Goal: Task Accomplishment & Management: Manage account settings

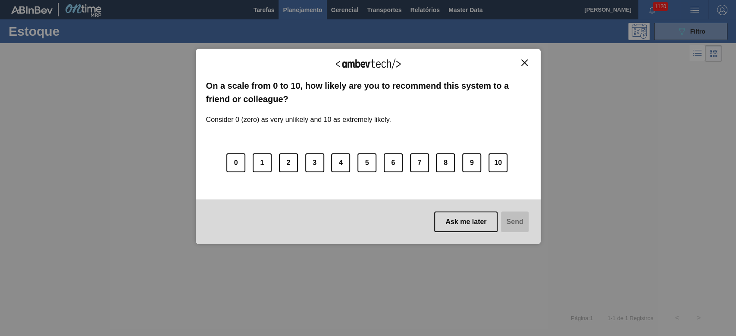
click at [526, 62] on img "Close" at bounding box center [524, 63] width 6 height 6
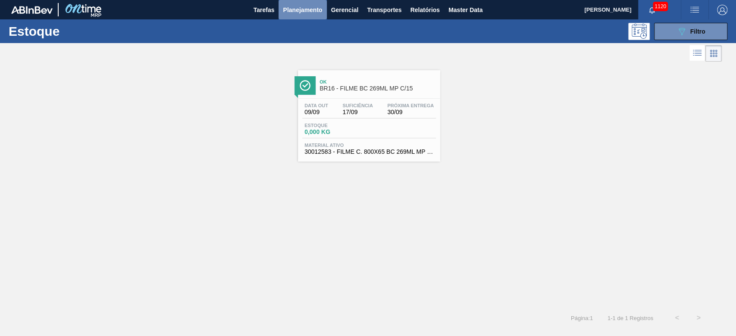
click at [317, 9] on span "Planejamento" at bounding box center [302, 10] width 39 height 10
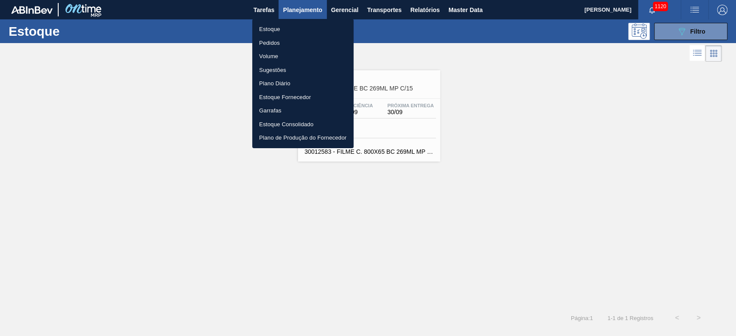
click at [668, 36] on div at bounding box center [368, 168] width 736 height 336
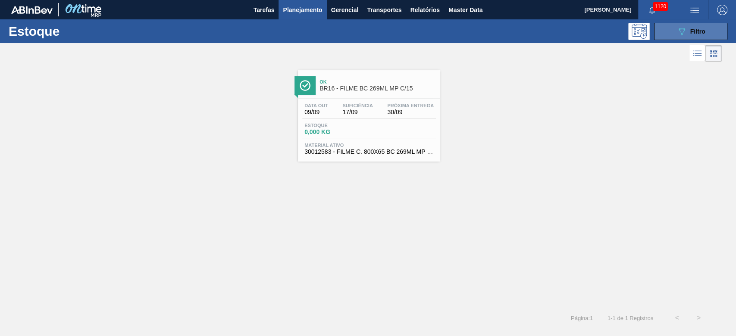
click at [672, 37] on button "089F7B8B-B2A5-4AFE-B5C0-19BA573D28AC Filtro" at bounding box center [690, 31] width 73 height 17
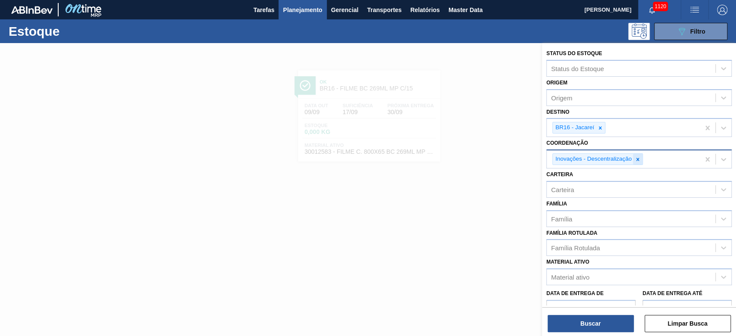
click at [637, 157] on icon at bounding box center [638, 160] width 6 height 6
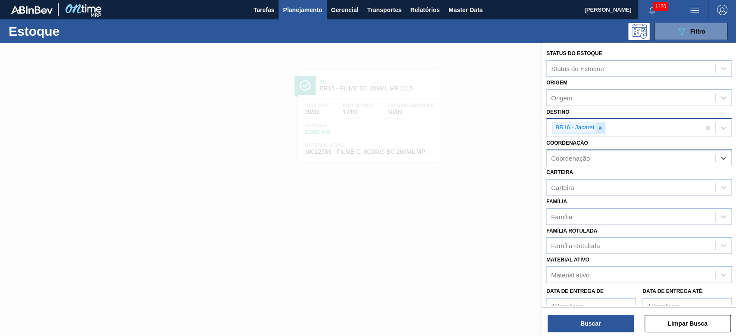
click at [600, 126] on icon at bounding box center [600, 128] width 6 height 6
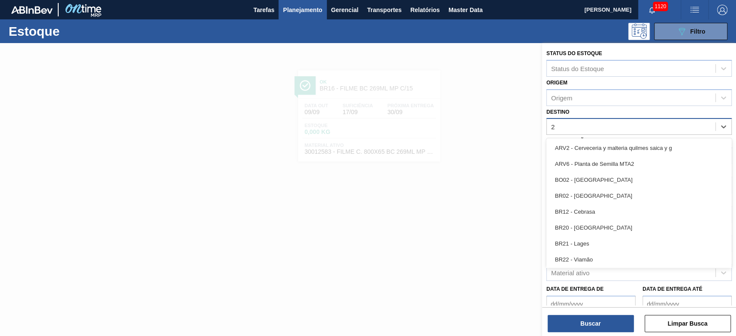
type input "26"
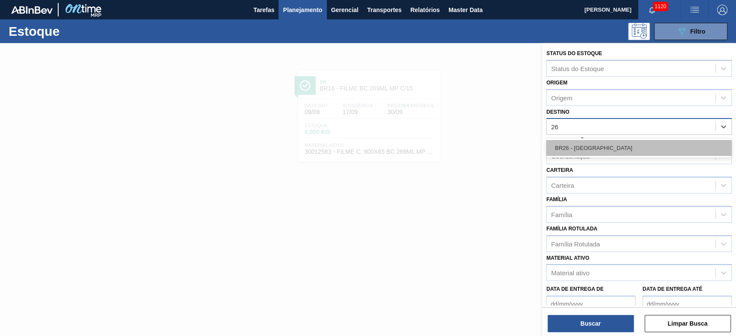
click at [586, 143] on div "BR26 - [GEOGRAPHIC_DATA]" at bounding box center [638, 148] width 185 height 16
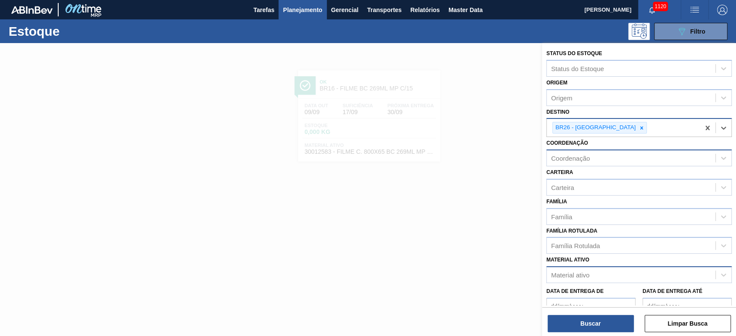
click at [581, 275] on div "Material ativo" at bounding box center [570, 275] width 38 height 7
paste ativo "20004815"
type ativo "20004815"
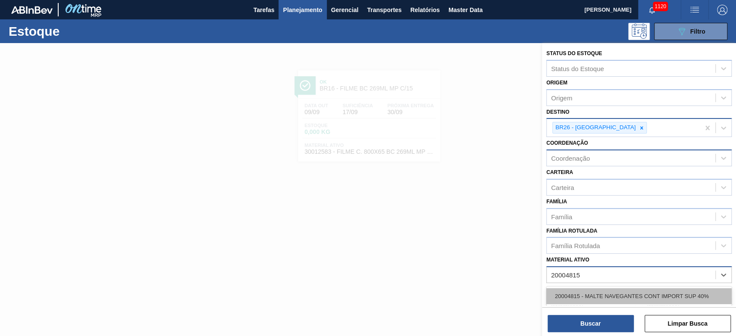
click at [588, 292] on div "20004815 - MALTE NAVEGANTES CONT IMPORT SUP 40%" at bounding box center [638, 296] width 185 height 16
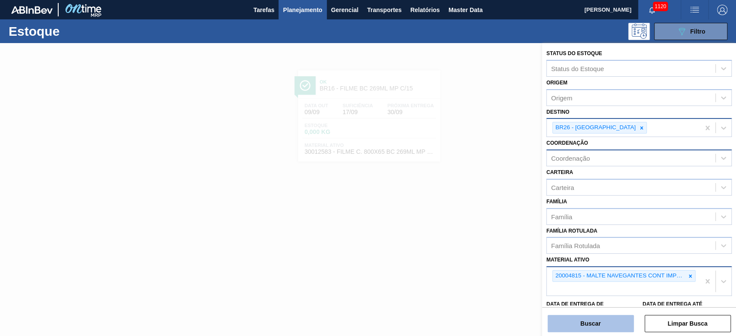
click at [586, 327] on button "Buscar" at bounding box center [591, 323] width 86 height 17
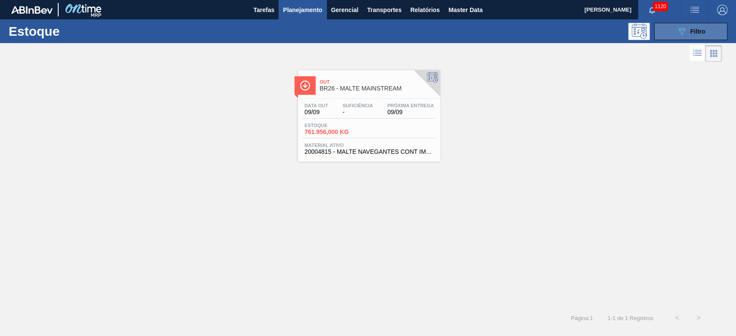
click at [697, 25] on button "089F7B8B-B2A5-4AFE-B5C0-19BA573D28AC Filtro" at bounding box center [690, 31] width 73 height 17
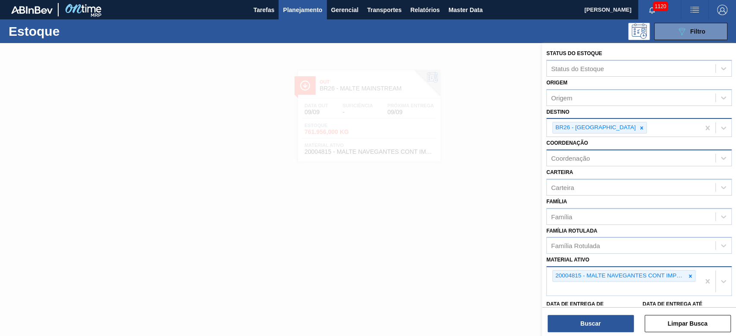
click at [385, 207] on div at bounding box center [368, 211] width 736 height 336
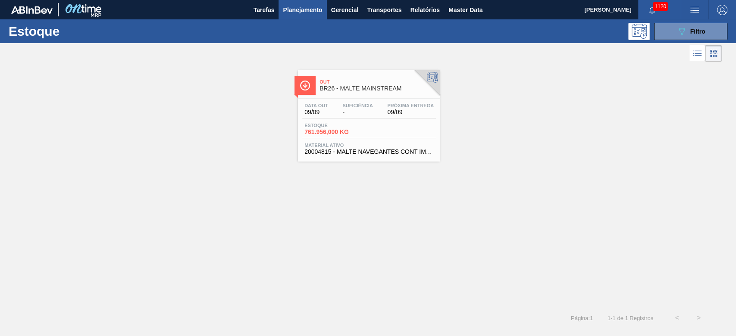
click at [355, 123] on span "Estoque" at bounding box center [334, 125] width 60 height 5
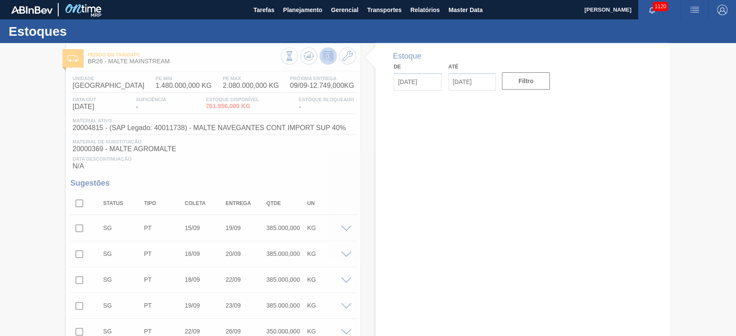
type input "[DATE]"
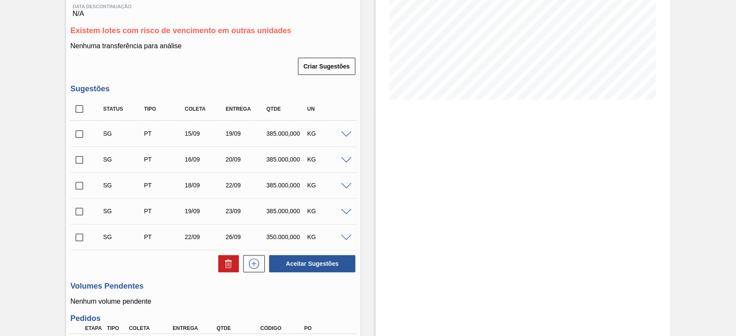
scroll to position [172, 0]
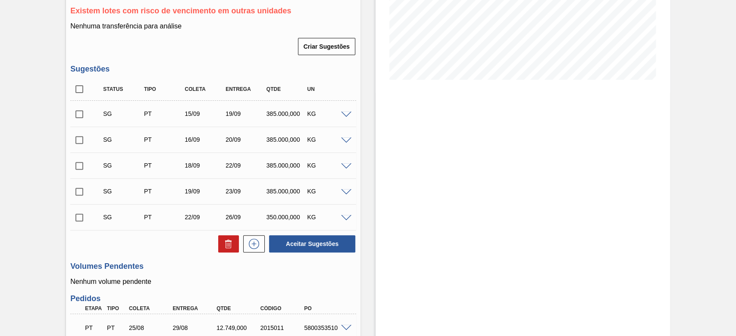
drag, startPoint x: 77, startPoint y: 91, endPoint x: 96, endPoint y: 122, distance: 36.2
click at [78, 91] on input "checkbox" at bounding box center [79, 89] width 18 height 18
checkbox input "true"
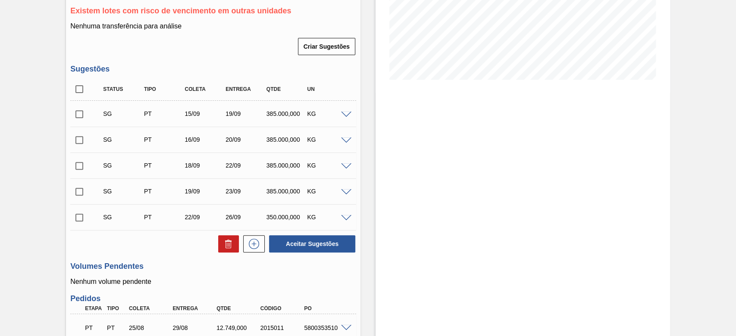
checkbox input "true"
click at [226, 245] on icon at bounding box center [228, 244] width 10 height 10
checkbox input "false"
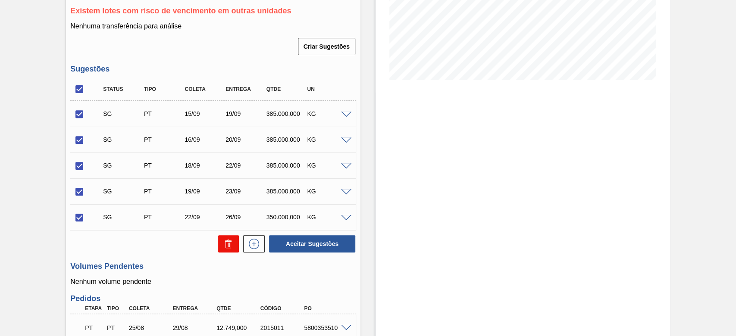
checkbox input "false"
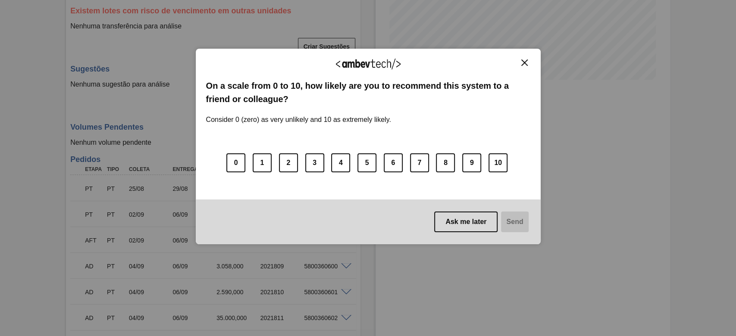
click at [524, 60] on img "Close" at bounding box center [524, 63] width 6 height 6
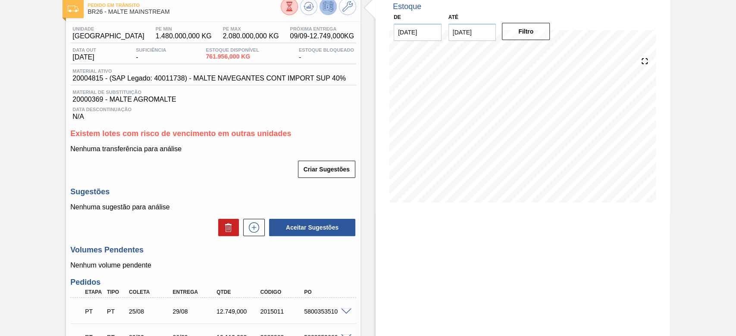
scroll to position [0, 0]
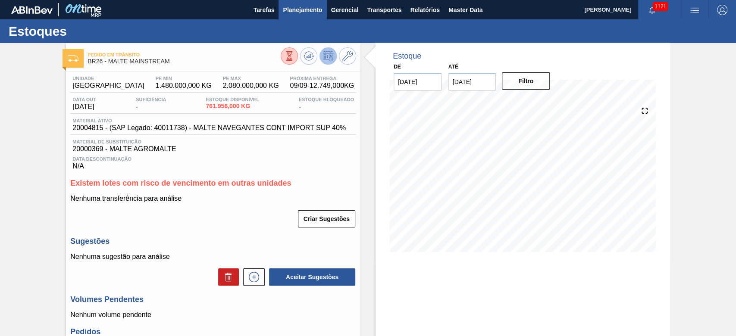
click at [290, 12] on span "Planejamento" at bounding box center [302, 10] width 39 height 10
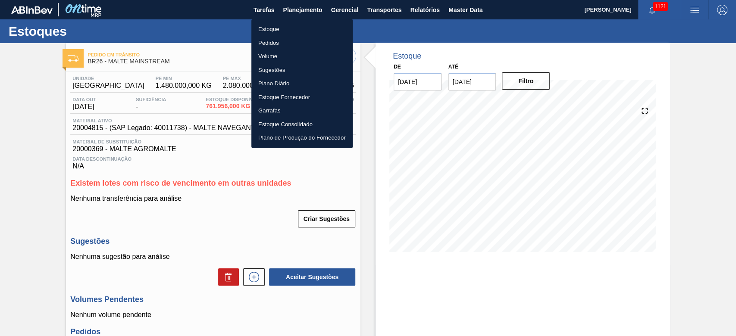
click at [274, 42] on li "Pedidos" at bounding box center [301, 43] width 101 height 14
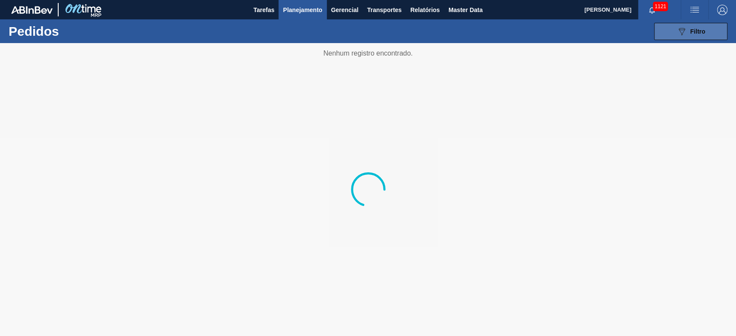
click at [683, 32] on icon at bounding box center [682, 31] width 6 height 7
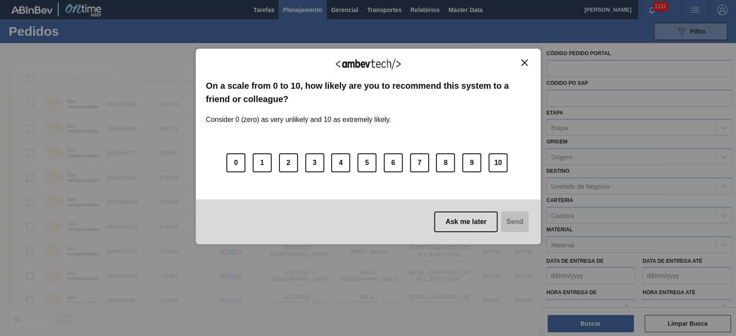
click at [519, 67] on div "We appreciate your feedback!" at bounding box center [368, 69] width 324 height 20
click at [527, 60] on img "Close" at bounding box center [524, 63] width 6 height 6
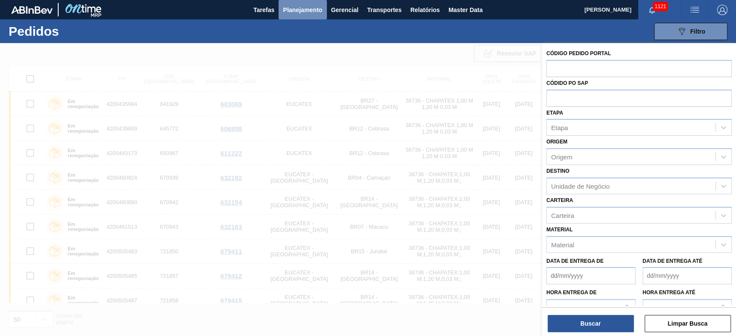
click at [308, 9] on span "Planejamento" at bounding box center [302, 10] width 39 height 10
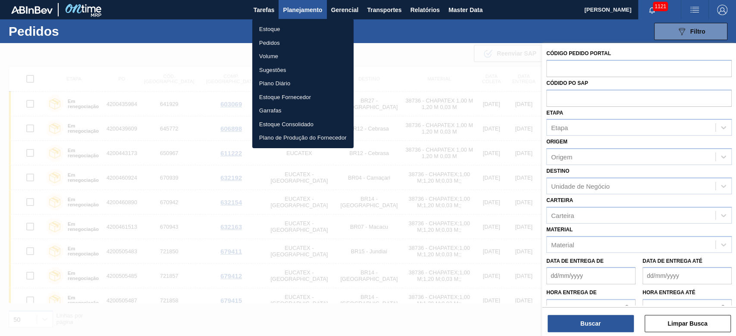
click at [273, 44] on li "Pedidos" at bounding box center [302, 43] width 101 height 14
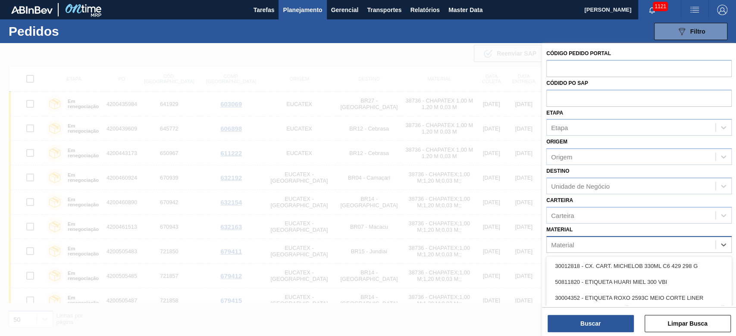
click at [576, 247] on div "Material" at bounding box center [631, 244] width 169 height 13
paste input "20004815"
type input "20004815"
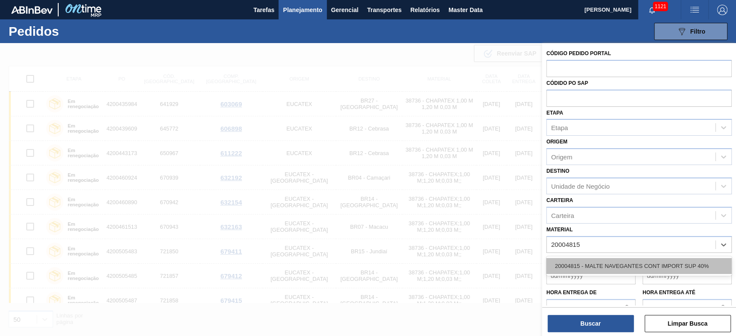
click at [581, 265] on div "20004815 - MALTE NAVEGANTES CONT IMPORT SUP 40%" at bounding box center [638, 266] width 185 height 16
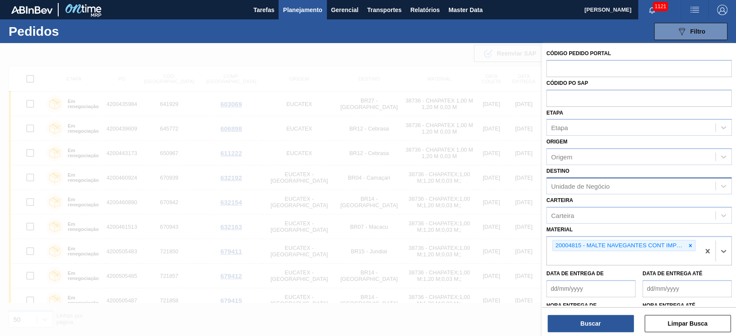
click at [562, 186] on div "Unidade de Negócio" at bounding box center [580, 185] width 59 height 7
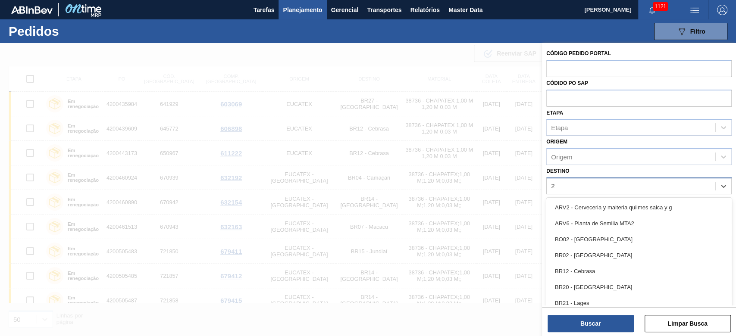
type input "26"
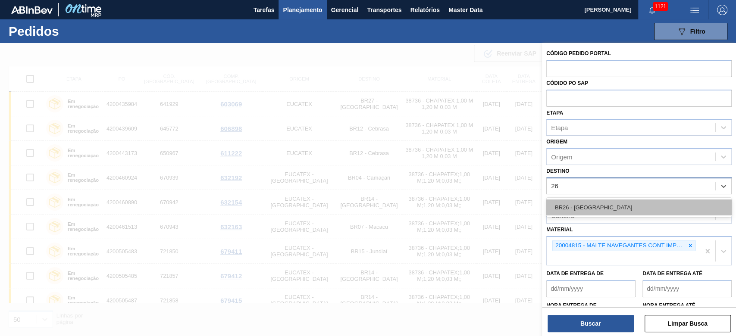
click at [564, 206] on div "BR26 - [GEOGRAPHIC_DATA]" at bounding box center [638, 208] width 185 height 16
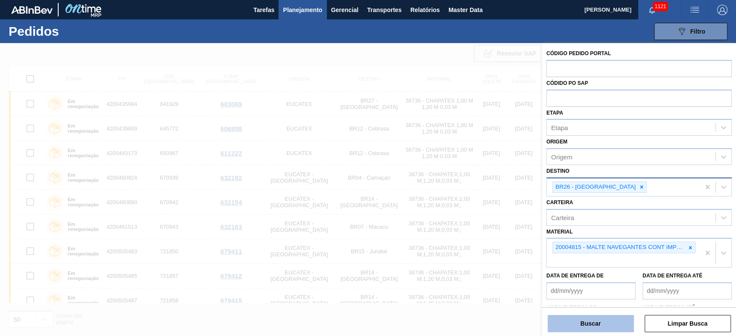
click at [573, 327] on button "Buscar" at bounding box center [591, 323] width 86 height 17
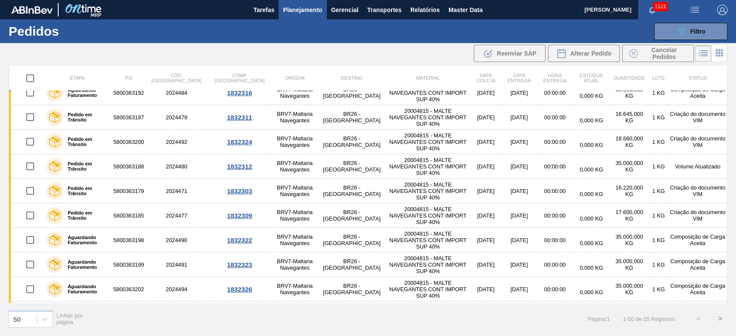
scroll to position [1015, 0]
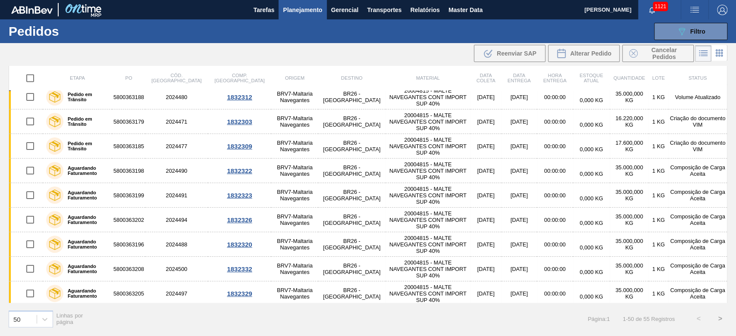
click at [719, 320] on button ">" at bounding box center [720, 319] width 22 height 22
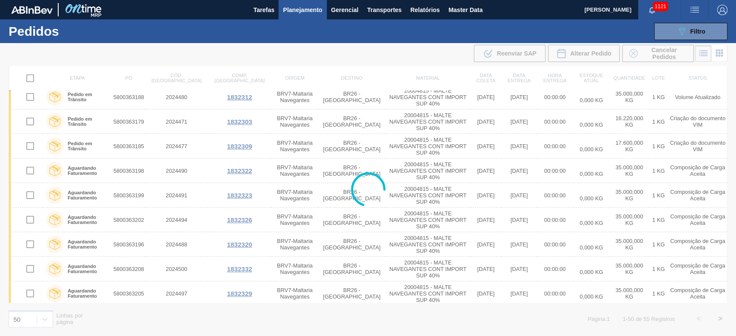
scroll to position [0, 0]
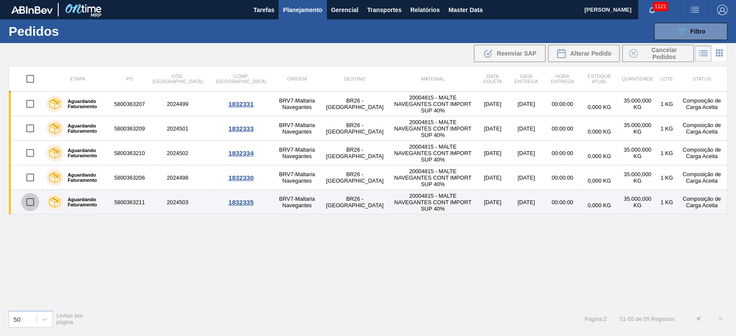
click at [31, 200] on input "checkbox" at bounding box center [30, 202] width 18 height 18
checkbox input "true"
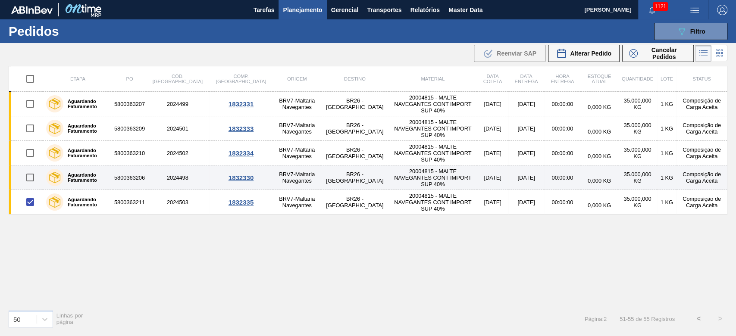
click at [28, 174] on input "checkbox" at bounding box center [30, 178] width 18 height 18
checkbox input "true"
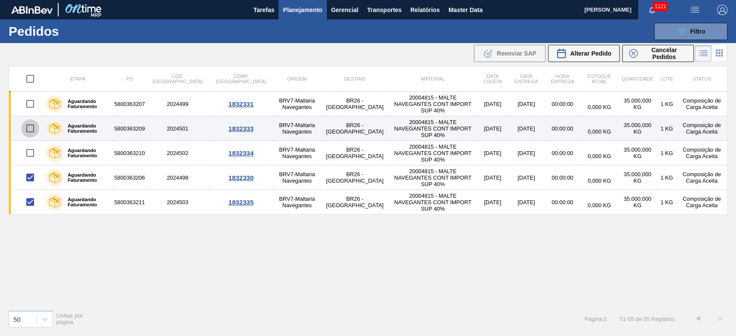
click at [31, 127] on input "checkbox" at bounding box center [30, 128] width 18 height 18
checkbox input "true"
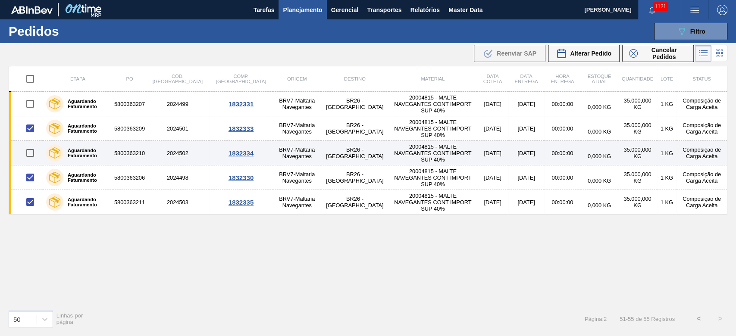
click at [31, 152] on input "checkbox" at bounding box center [30, 153] width 18 height 18
checkbox input "true"
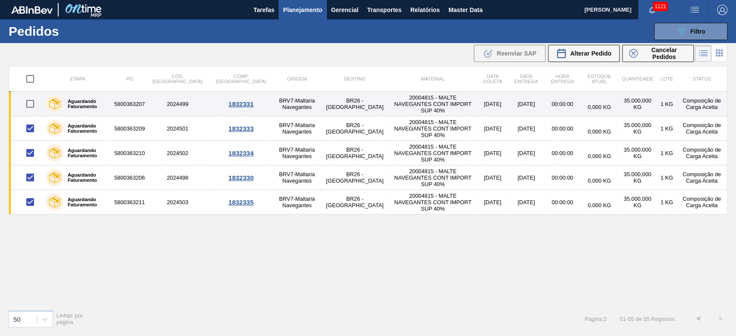
click at [31, 102] on input "checkbox" at bounding box center [30, 104] width 18 height 18
checkbox input "true"
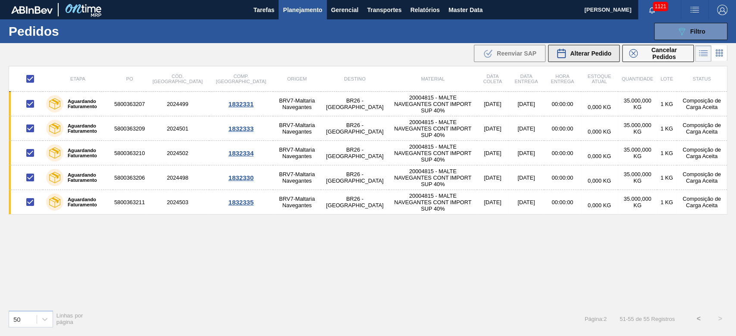
click at [591, 53] on span "Alterar Pedido" at bounding box center [590, 53] width 41 height 7
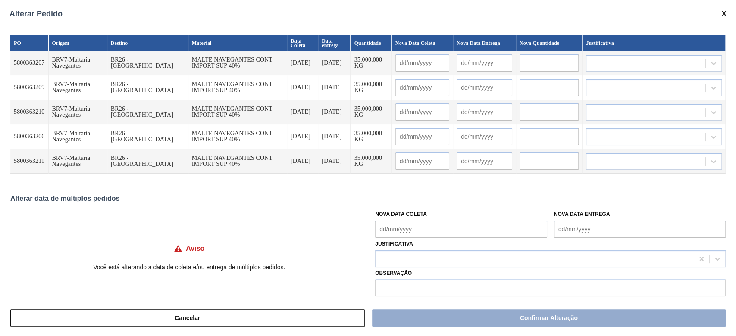
scroll to position [7, 0]
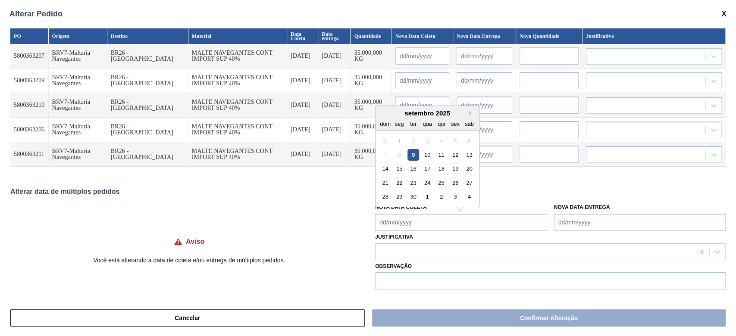
click at [383, 223] on Coleta "Nova Data Coleta" at bounding box center [461, 222] width 172 height 17
click at [420, 109] on div "[DATE] dom seg ter qua qui sex sab" at bounding box center [427, 118] width 103 height 25
click at [471, 155] on div "13" at bounding box center [470, 155] width 12 height 12
type Coleta "[DATE]"
type input "[DATE]"
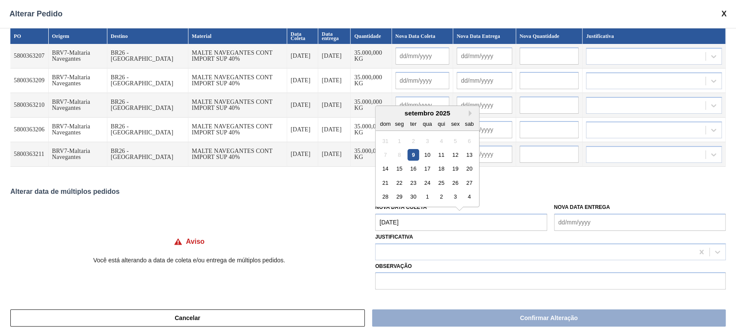
type input "[DATE]"
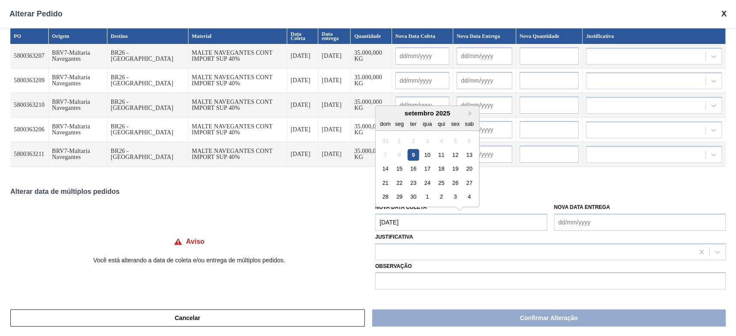
type input "[DATE]"
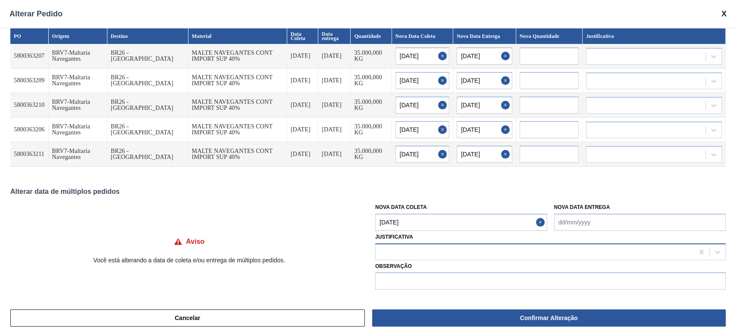
click at [404, 248] on div at bounding box center [535, 252] width 318 height 13
type input "ou"
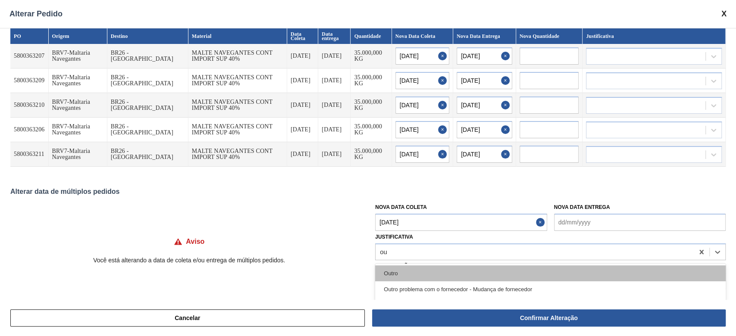
click at [392, 271] on div "Outro" at bounding box center [550, 274] width 351 height 16
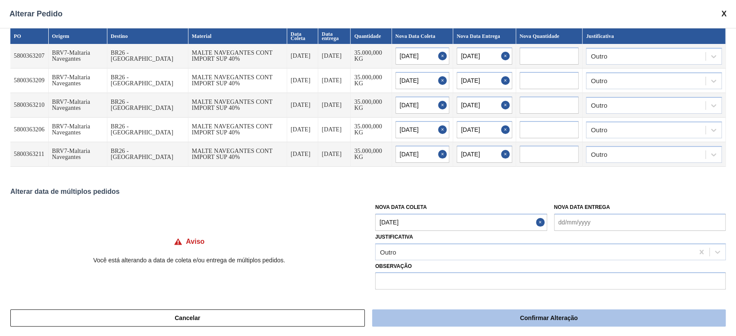
click at [473, 317] on button "Confirmar Alteração" at bounding box center [549, 318] width 354 height 17
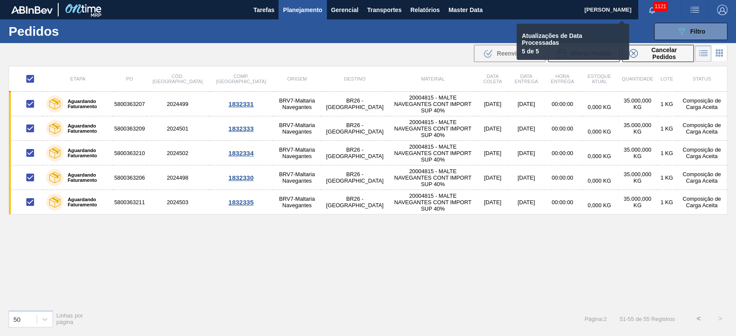
checkbox input "false"
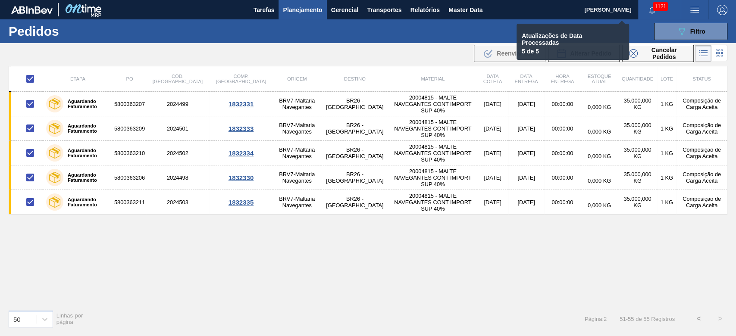
checkbox input "false"
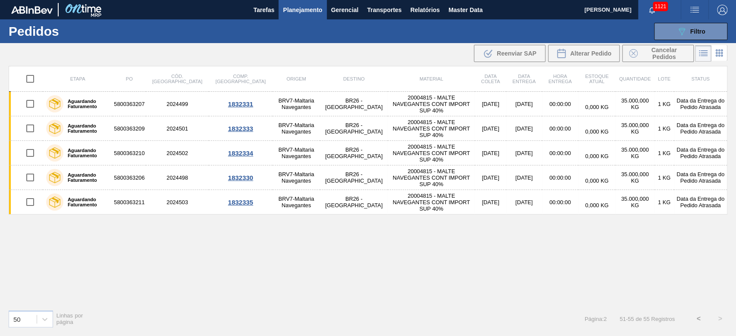
click at [698, 321] on button "<" at bounding box center [699, 319] width 22 height 22
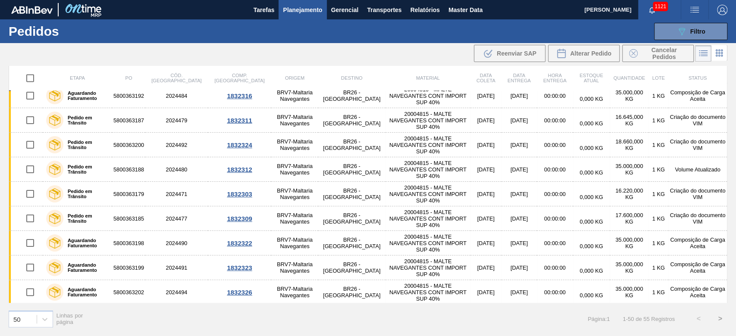
scroll to position [1015, 0]
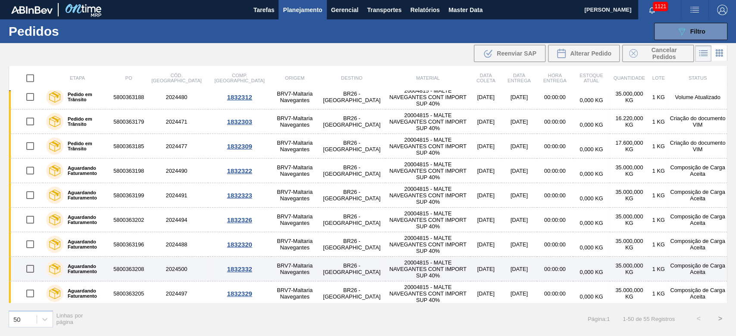
click at [29, 266] on input "checkbox" at bounding box center [30, 269] width 18 height 18
checkbox input "true"
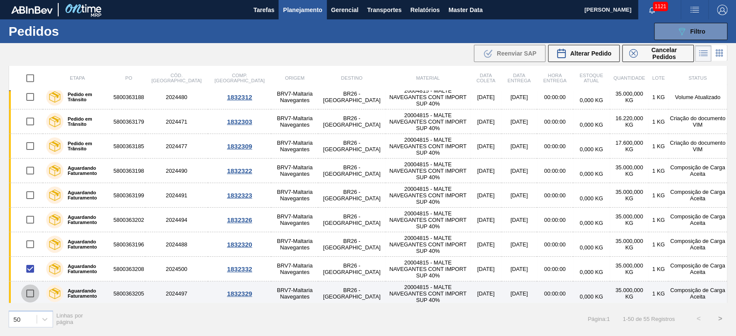
click at [23, 292] on input "checkbox" at bounding box center [30, 294] width 18 height 18
checkbox input "true"
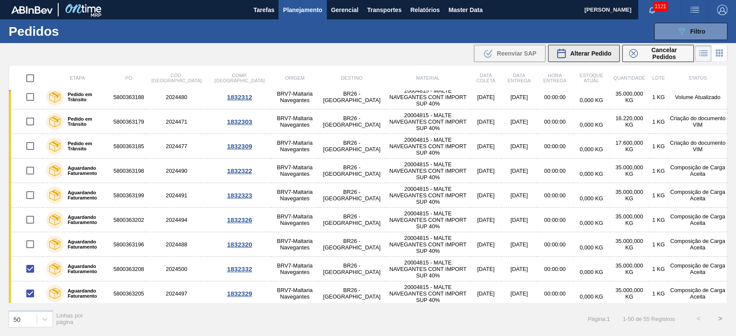
click at [586, 56] on span "Alterar Pedido" at bounding box center [590, 53] width 41 height 7
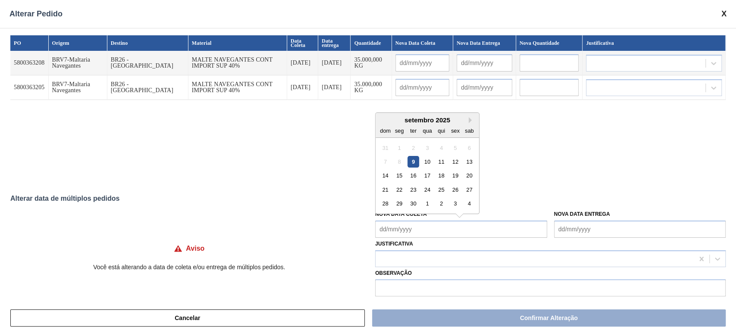
click at [385, 229] on Coleta "Nova Data Coleta" at bounding box center [461, 229] width 172 height 17
click at [414, 120] on div "setembro 2025" at bounding box center [427, 119] width 103 height 7
click at [469, 164] on div "13" at bounding box center [470, 162] width 12 height 12
type Coleta "[DATE]"
type input "[DATE]"
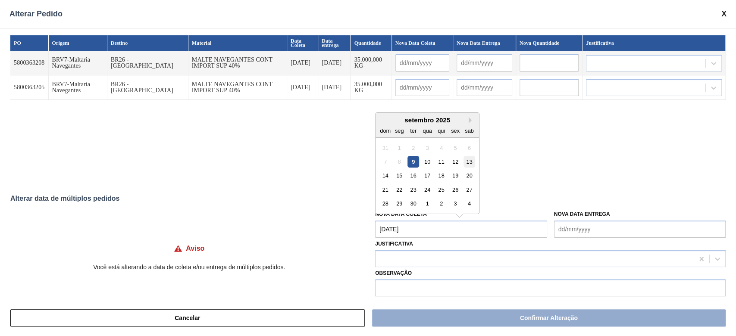
type input "[DATE]"
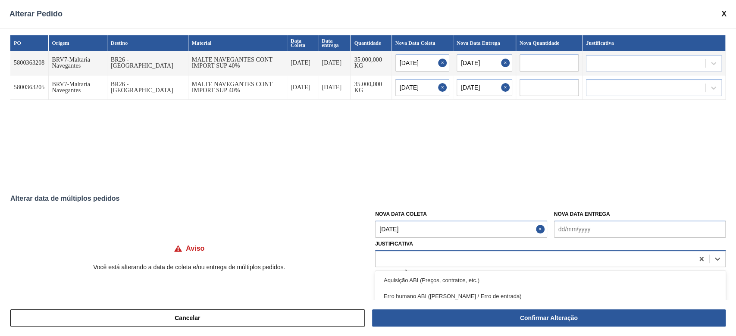
click at [386, 254] on div at bounding box center [535, 259] width 318 height 13
type input "ou"
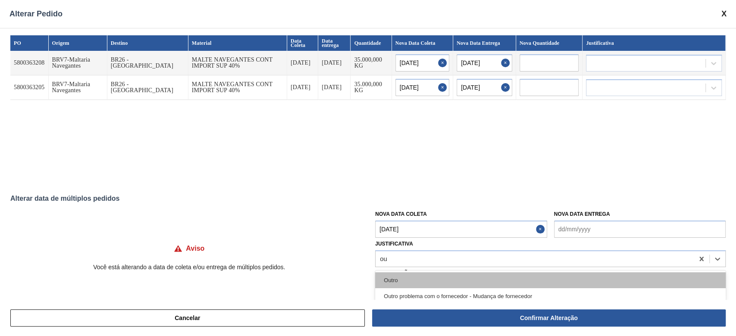
click at [397, 281] on div "Outro" at bounding box center [550, 281] width 351 height 16
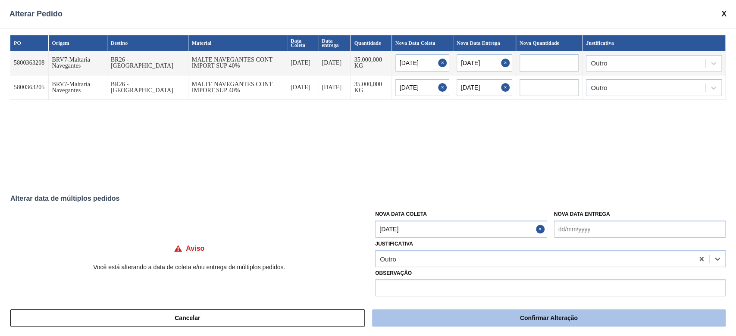
click at [445, 321] on button "Confirmar Alteração" at bounding box center [549, 318] width 354 height 17
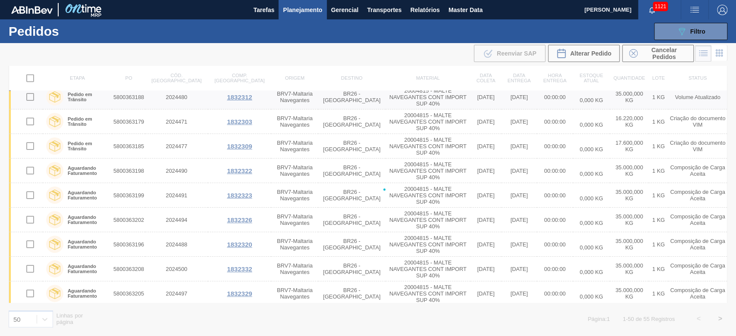
checkbox input "false"
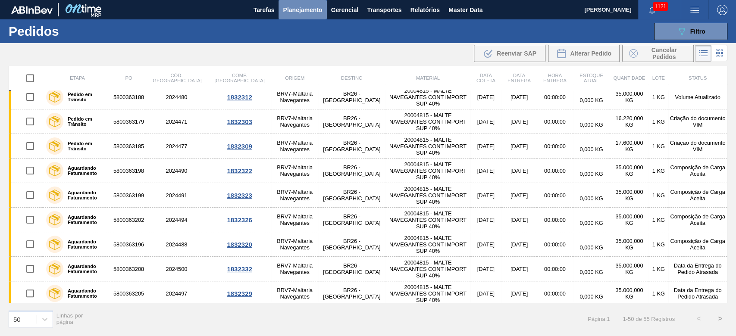
click at [305, 6] on span "Planejamento" at bounding box center [302, 10] width 39 height 10
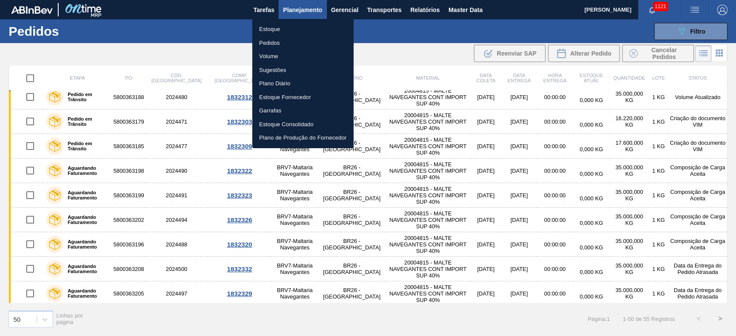
click at [273, 28] on li "Estoque" at bounding box center [302, 29] width 101 height 14
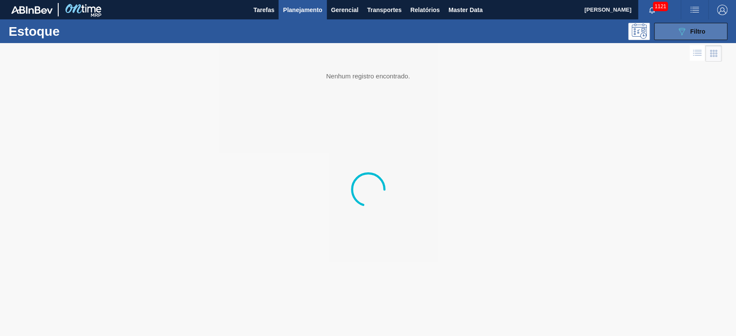
click at [683, 34] on icon "089F7B8B-B2A5-4AFE-B5C0-19BA573D28AC" at bounding box center [682, 31] width 10 height 10
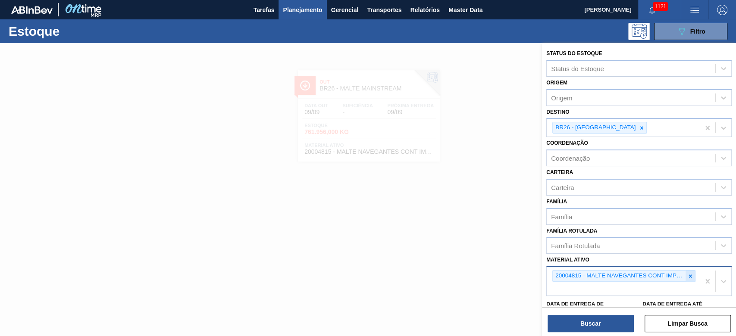
click at [690, 275] on icon at bounding box center [690, 276] width 3 height 3
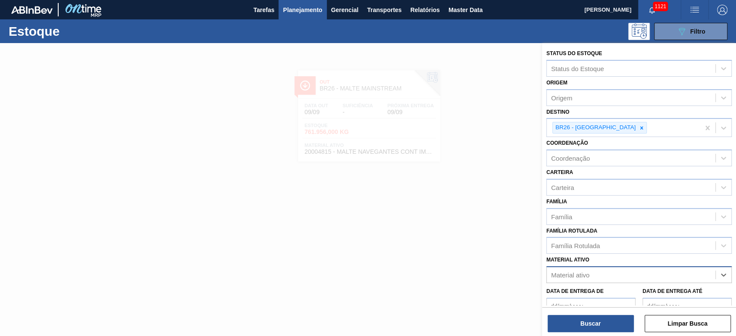
paste ativo "20004815"
type ativo "20004815"
click at [593, 298] on div "20004815 - MALTE NAVEGANTES CONT IMPORT SUP 40%" at bounding box center [638, 296] width 185 height 16
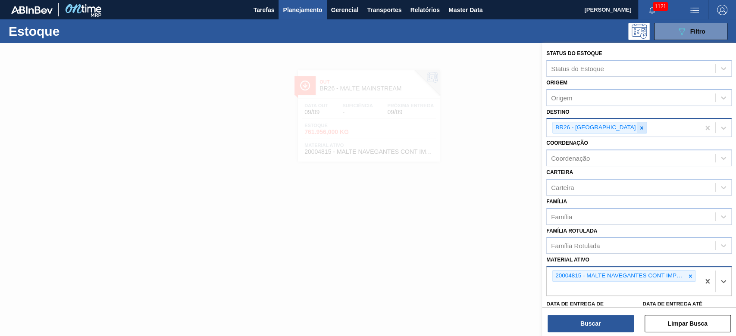
click at [637, 128] on div at bounding box center [641, 127] width 9 height 11
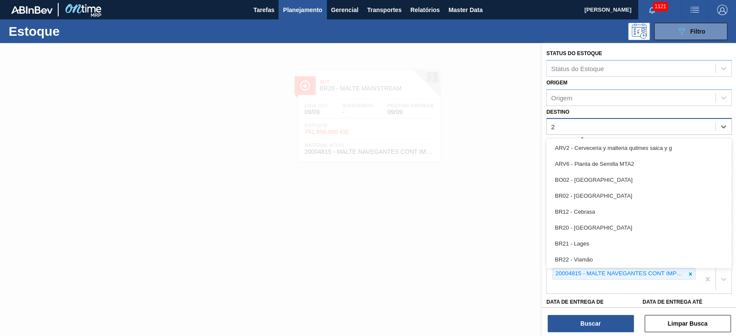
type input "22"
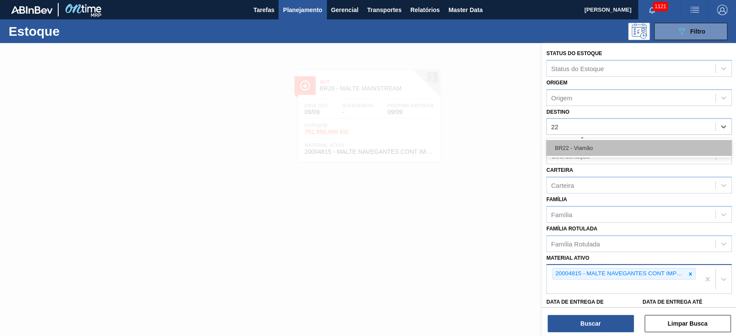
click at [599, 153] on div "BR22 - Viamão" at bounding box center [638, 148] width 185 height 16
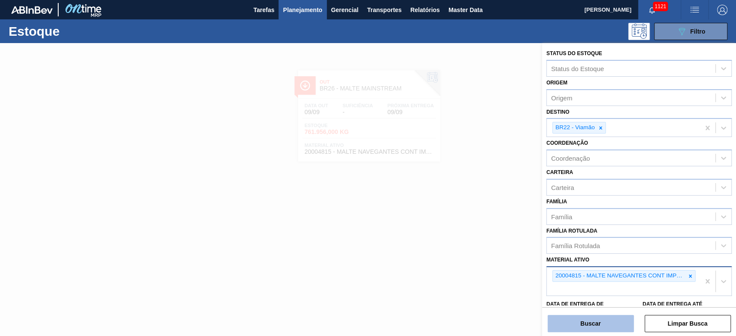
click at [583, 322] on button "Buscar" at bounding box center [591, 323] width 86 height 17
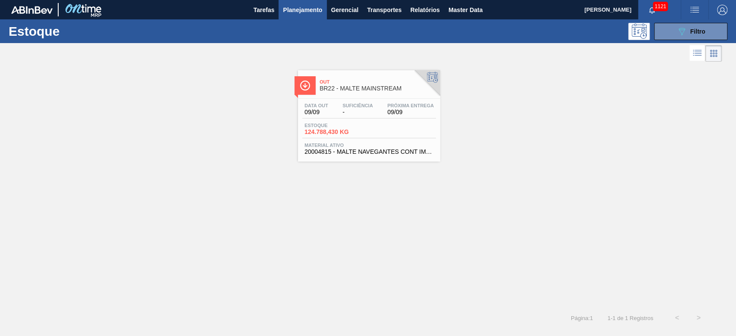
drag, startPoint x: 335, startPoint y: 105, endPoint x: 317, endPoint y: 101, distance: 18.5
click at [335, 105] on div "Data [DATE] Suficiência - Próxima Entrega 09/09" at bounding box center [369, 111] width 134 height 16
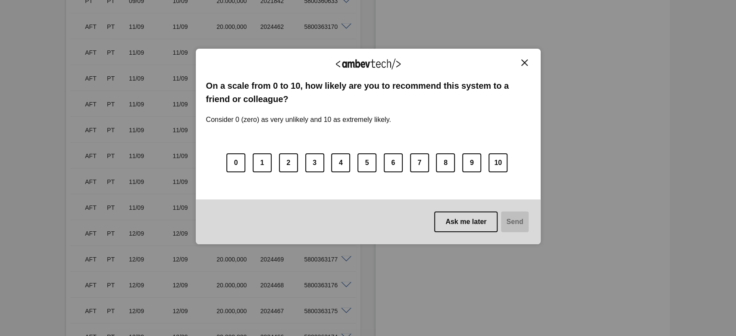
scroll to position [1495, 0]
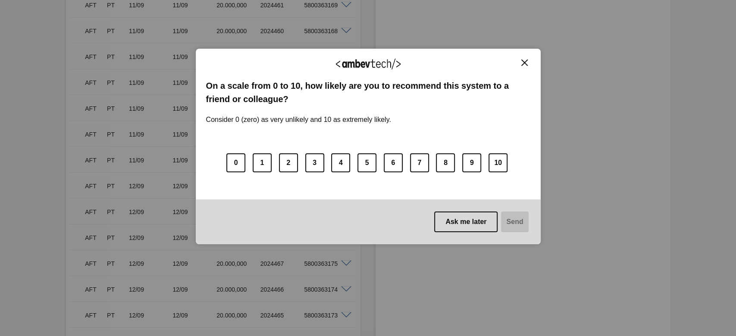
click at [522, 64] on img "Close" at bounding box center [524, 63] width 6 height 6
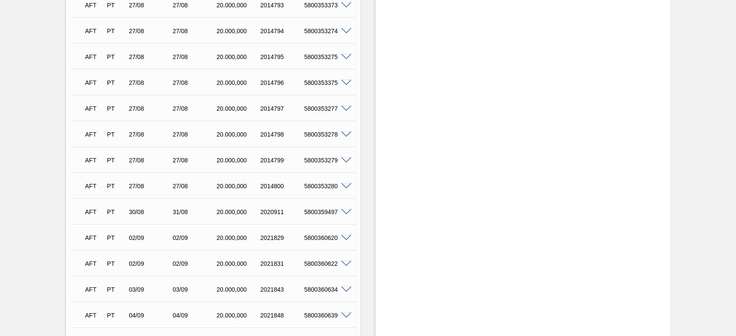
scroll to position [230, 0]
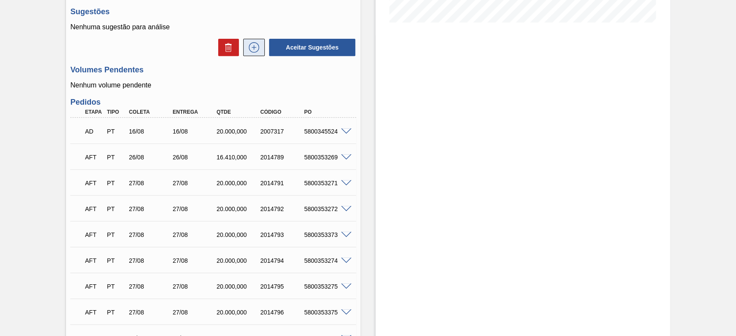
click at [255, 52] on icon at bounding box center [254, 47] width 14 height 10
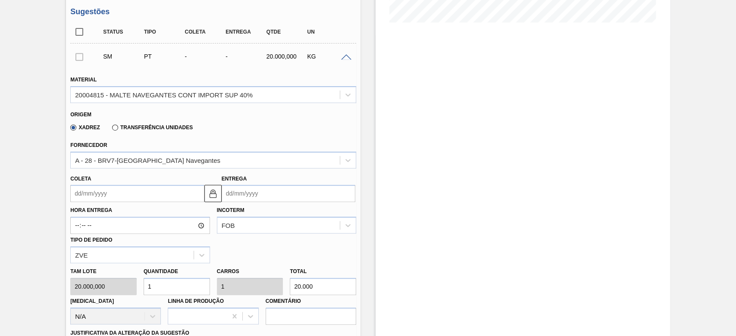
drag, startPoint x: 160, startPoint y: 288, endPoint x: 107, endPoint y: 279, distance: 53.7
click at [141, 283] on div "Quantidade 1" at bounding box center [176, 281] width 73 height 30
type input "4"
type input "80.000"
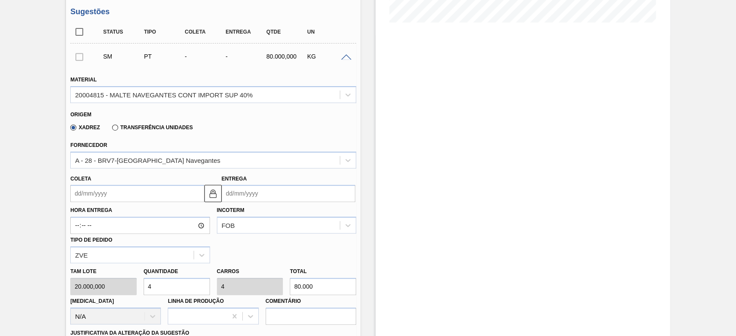
type input "4"
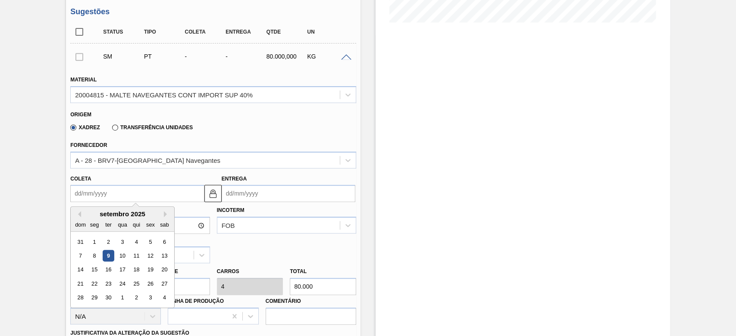
click at [78, 192] on input "Coleta" at bounding box center [137, 193] width 134 height 17
click at [137, 258] on div "11" at bounding box center [137, 256] width 12 height 12
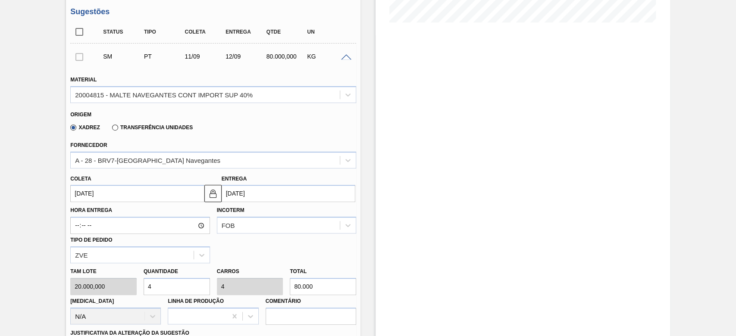
type input "[DATE]"
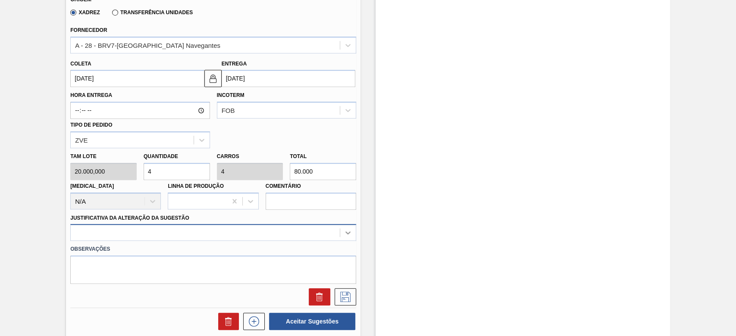
click at [348, 234] on div at bounding box center [213, 232] width 286 height 17
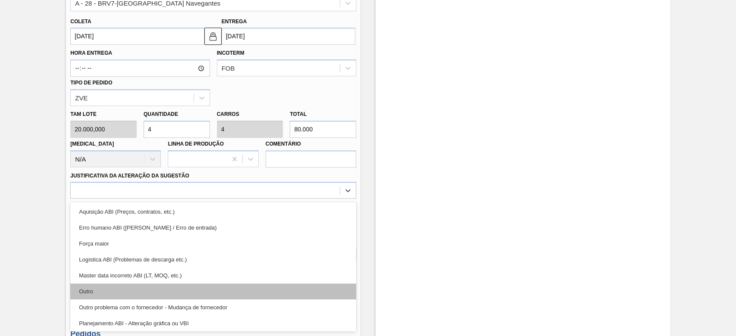
click at [85, 288] on div "Outro" at bounding box center [213, 292] width 286 height 16
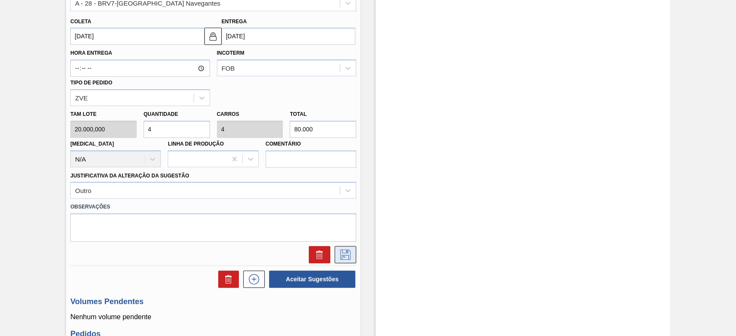
click at [346, 251] on icon at bounding box center [346, 255] width 14 height 10
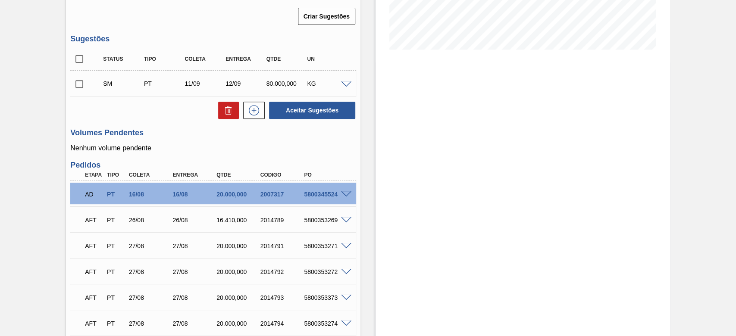
scroll to position [266, 0]
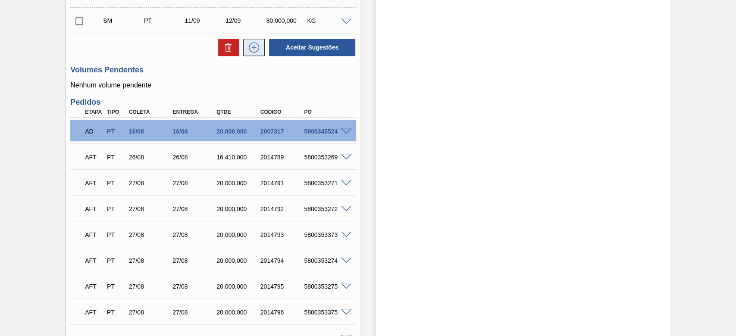
click at [257, 50] on icon at bounding box center [254, 47] width 14 height 10
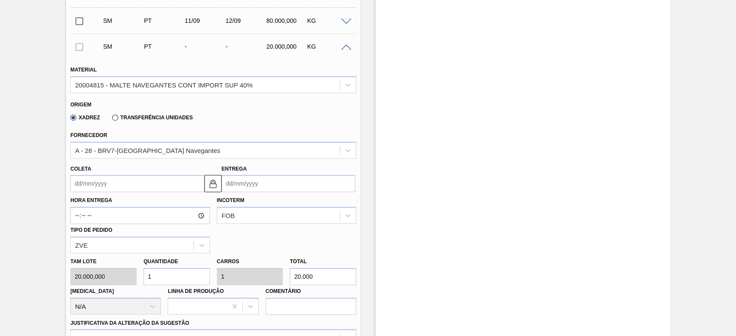
click at [107, 270] on div "Tam lote 20.000,000 Quantidade 1 Carros 1 Total 20.000 [MEDICAL_DATA] N/A Linha…" at bounding box center [213, 285] width 293 height 62
type input "4"
type input "80.000"
type input "4"
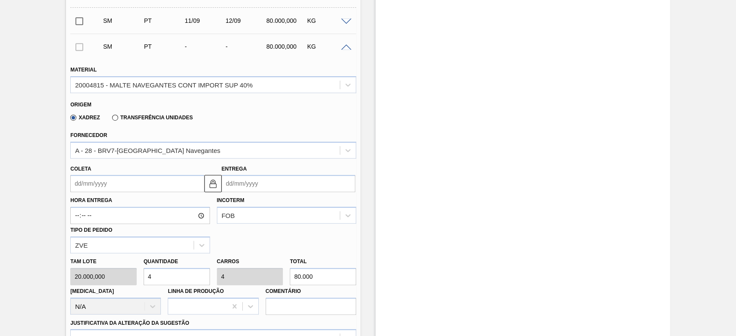
click at [76, 179] on input "Coleta" at bounding box center [137, 183] width 134 height 17
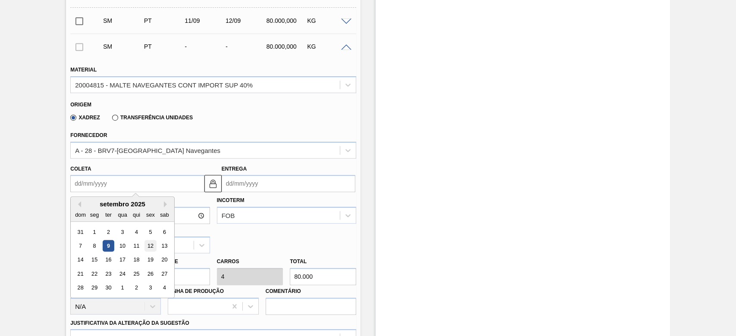
click at [150, 243] on div "12" at bounding box center [151, 246] width 12 height 12
type input "[DATE]"
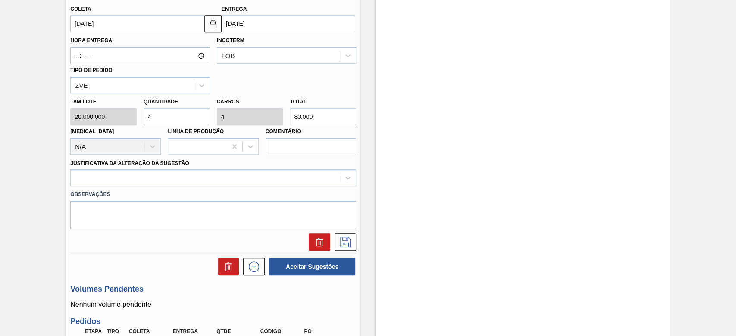
scroll to position [438, 0]
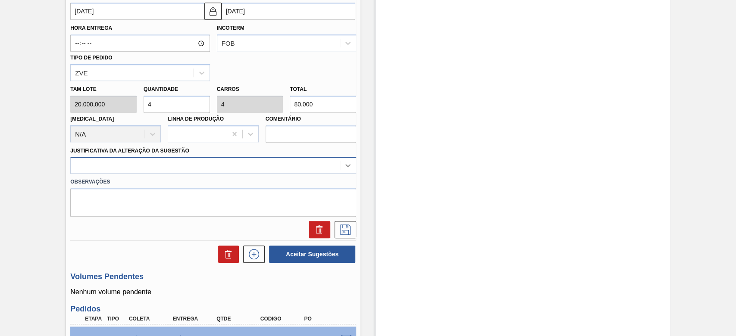
click at [348, 169] on icon at bounding box center [348, 165] width 9 height 9
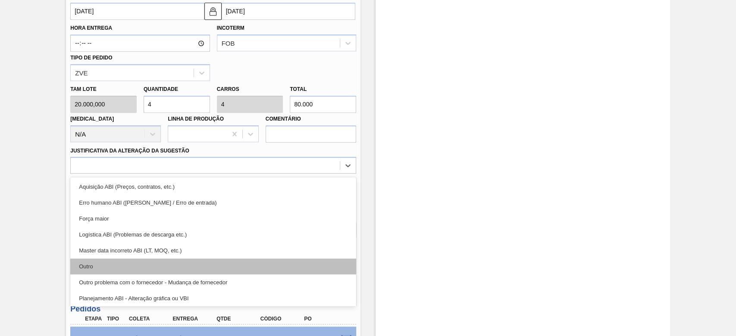
click at [110, 264] on div "Outro" at bounding box center [213, 267] width 286 height 16
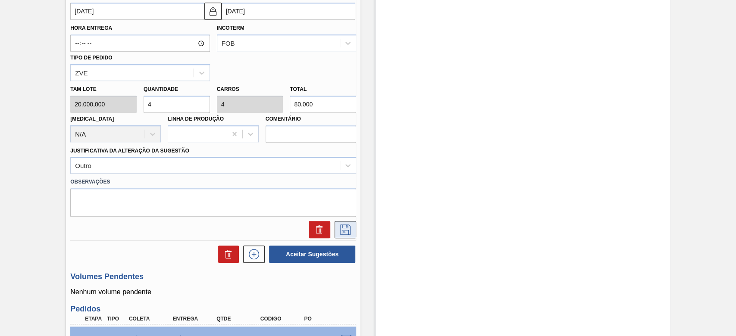
click at [348, 229] on icon at bounding box center [346, 230] width 14 height 10
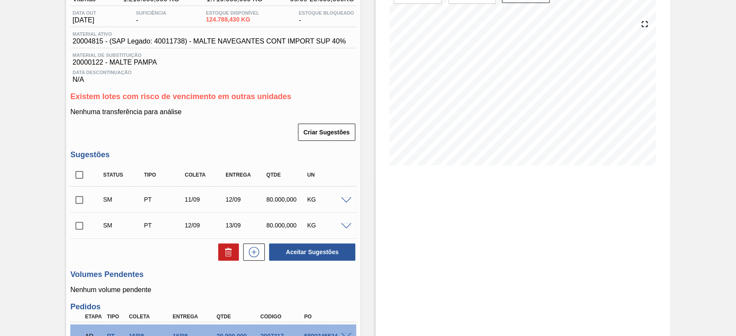
scroll to position [172, 0]
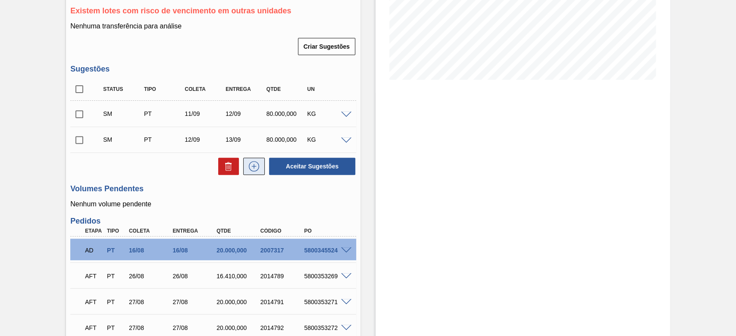
click at [255, 171] on icon at bounding box center [254, 166] width 14 height 10
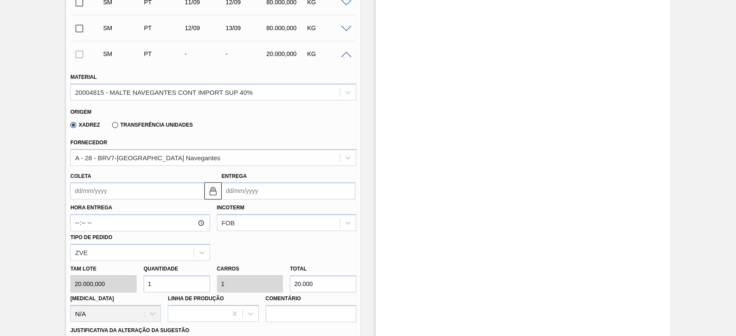
scroll to position [345, 0]
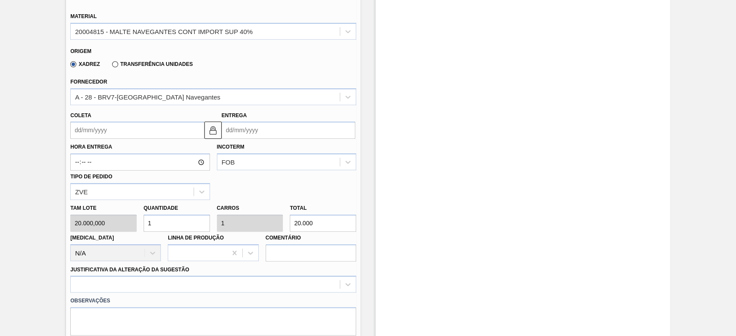
click at [105, 220] on div "Tam lote 20.000,000 Quantidade 1 Carros 1 Total 20.000 [MEDICAL_DATA] N/A Linha…" at bounding box center [213, 231] width 293 height 62
type input "4"
type input "80.000"
type input "4"
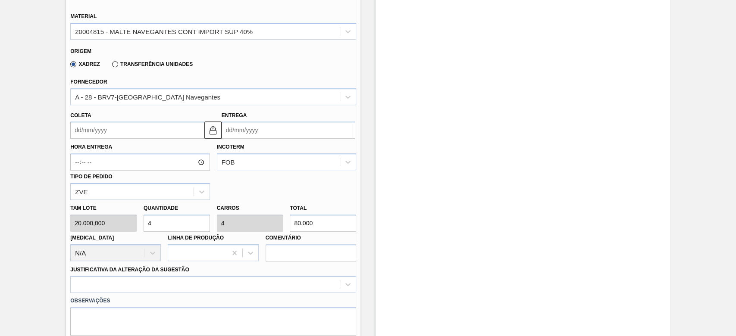
click at [79, 131] on input "Coleta" at bounding box center [137, 130] width 134 height 17
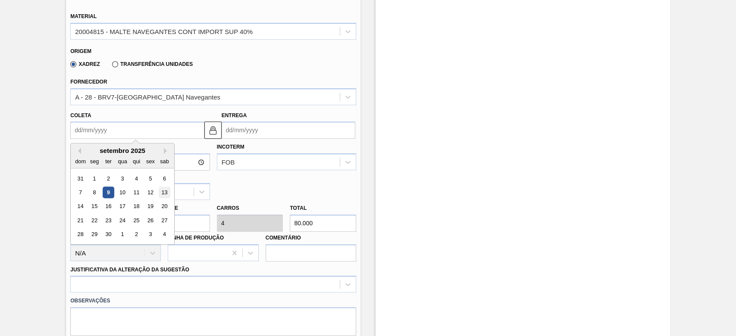
click at [166, 194] on div "13" at bounding box center [165, 193] width 12 height 12
type input "[DATE]"
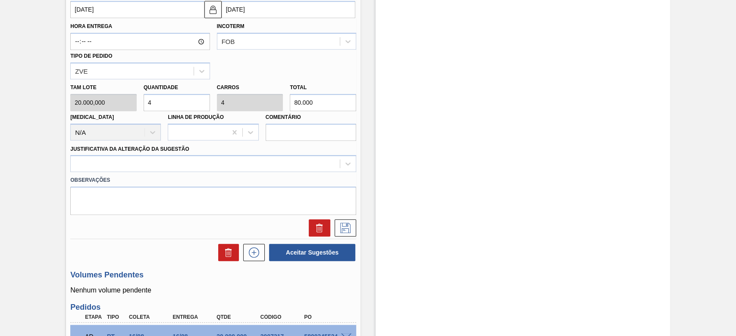
scroll to position [517, 0]
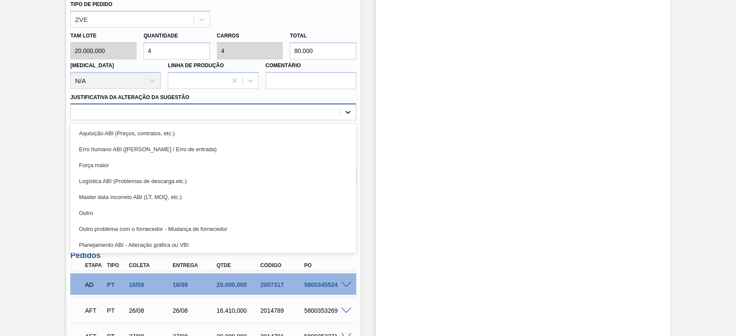
click at [348, 116] on icon at bounding box center [348, 112] width 9 height 9
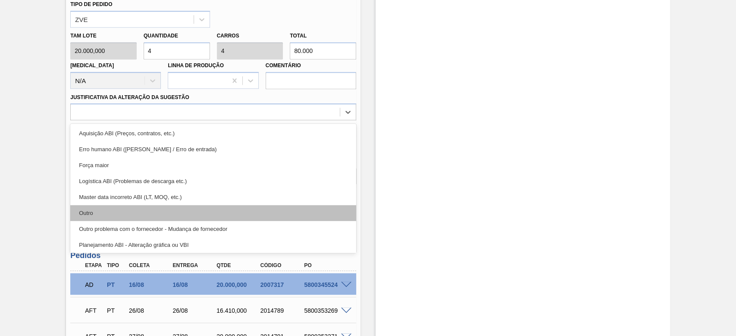
click at [88, 216] on div "Outro" at bounding box center [213, 213] width 286 height 16
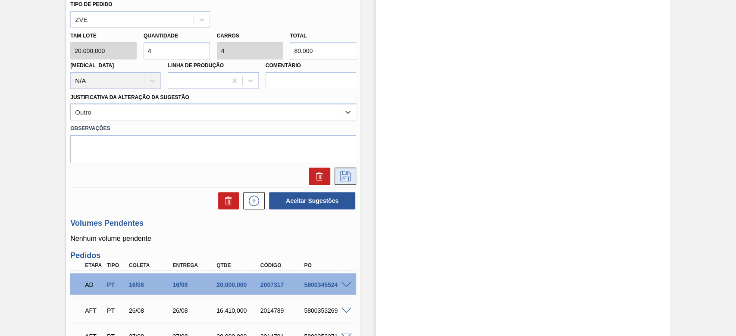
click at [345, 174] on icon at bounding box center [345, 175] width 4 height 7
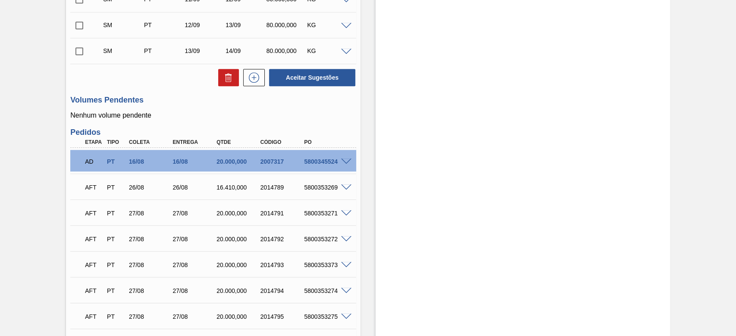
scroll to position [172, 0]
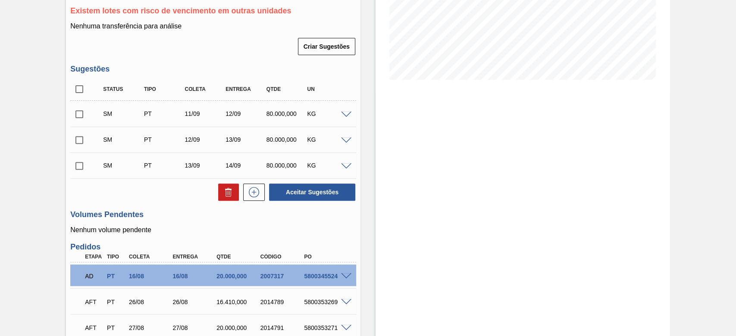
drag, startPoint x: 77, startPoint y: 89, endPoint x: 78, endPoint y: 100, distance: 10.8
click at [77, 89] on input "checkbox" at bounding box center [79, 89] width 18 height 18
checkbox input "true"
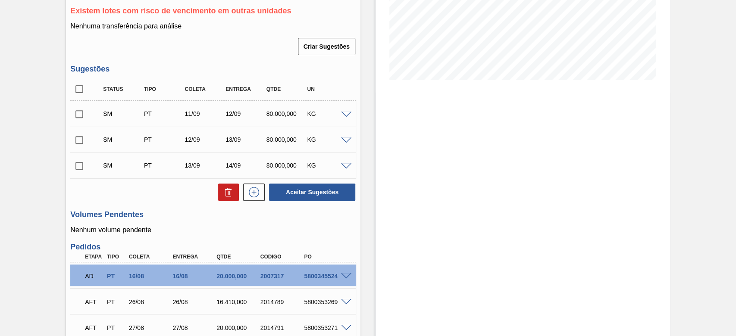
checkbox input "true"
click at [323, 192] on button "Aceitar Sugestões" at bounding box center [312, 192] width 86 height 17
checkbox input "false"
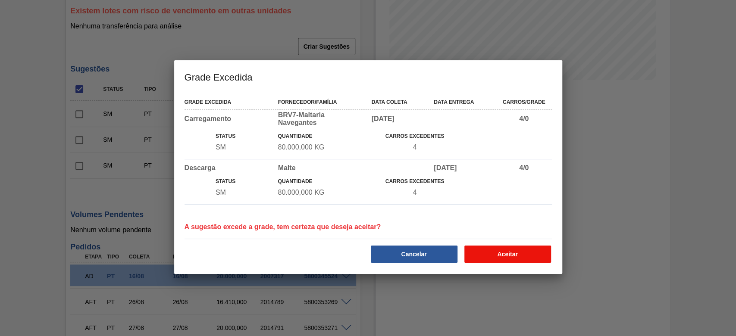
click at [484, 261] on button "Aceitar" at bounding box center [507, 254] width 87 height 17
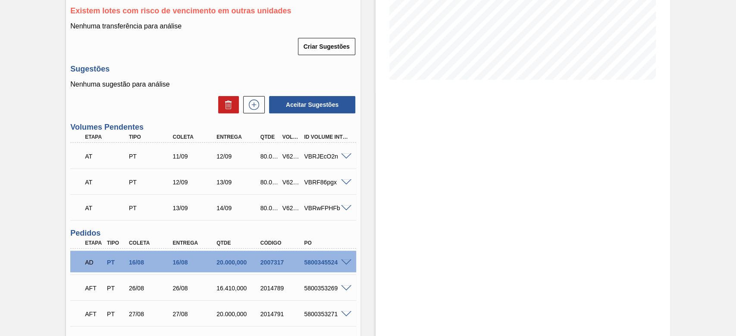
scroll to position [0, 0]
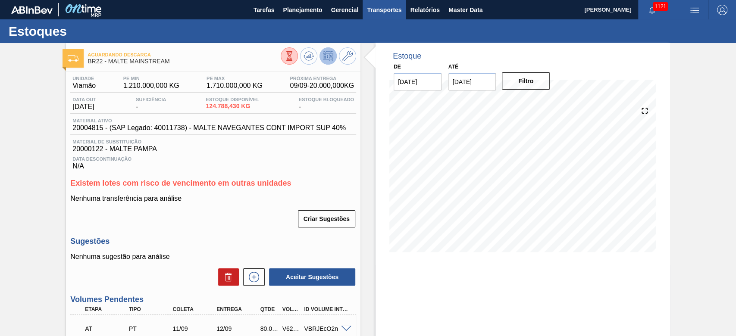
click at [381, 10] on span "Transportes" at bounding box center [384, 10] width 34 height 10
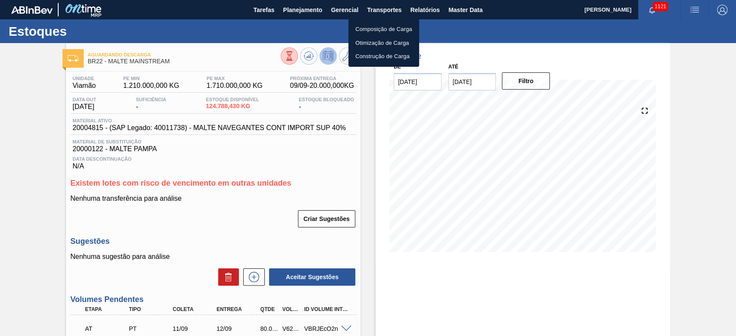
click at [366, 41] on li "Otimização de Carga" at bounding box center [383, 43] width 71 height 14
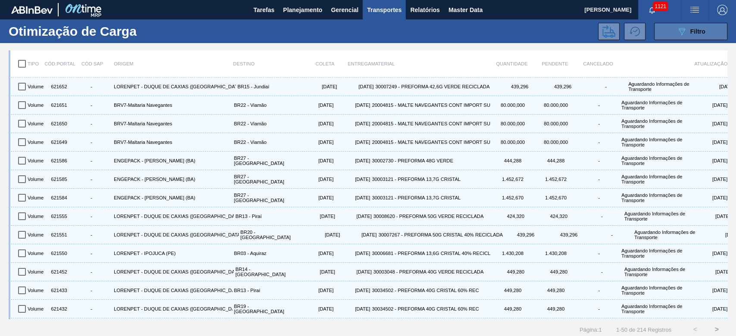
click at [686, 28] on div "089F7B8B-B2A5-4AFE-B5C0-19BA573D28AC Filtro" at bounding box center [691, 31] width 29 height 10
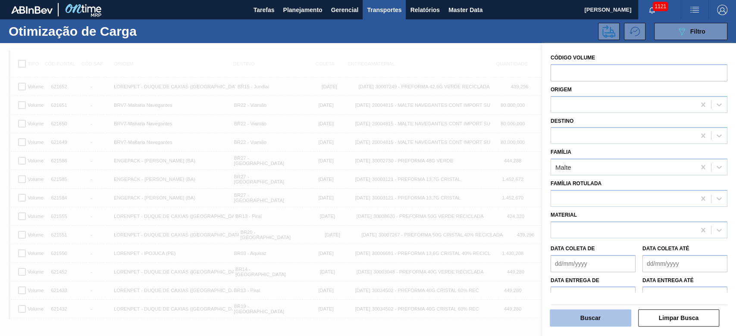
click at [586, 312] on button "Buscar" at bounding box center [591, 318] width 82 height 17
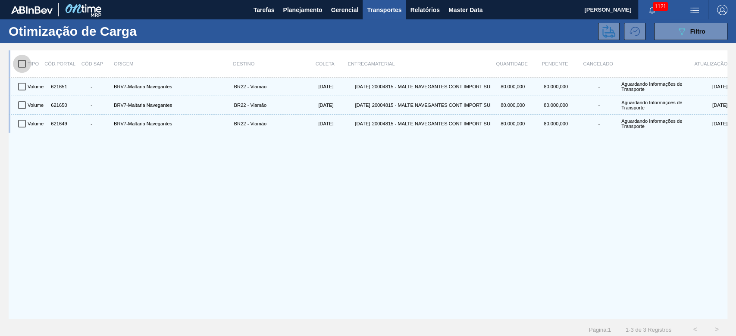
click at [24, 64] on input "checkbox" at bounding box center [22, 64] width 18 height 18
checkbox input "true"
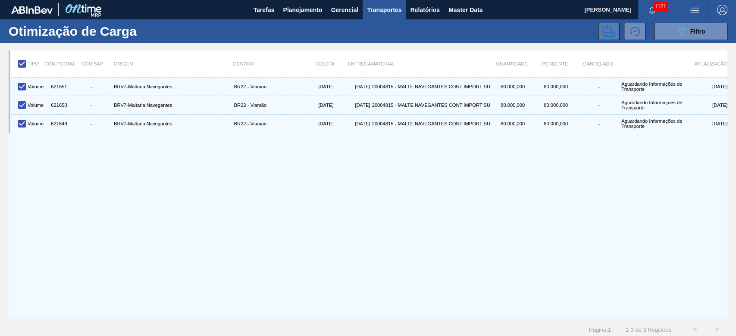
click at [605, 28] on icon at bounding box center [608, 31] width 13 height 13
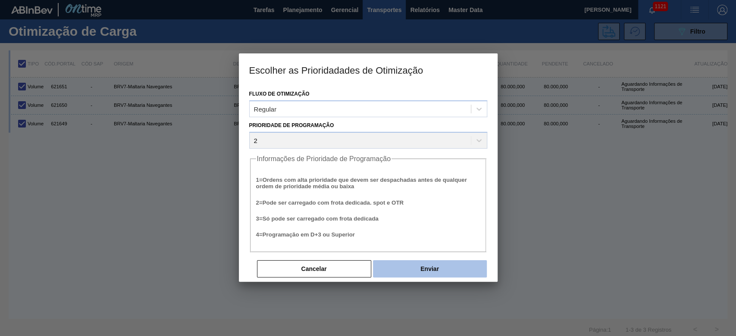
click at [416, 265] on button "Enviar" at bounding box center [430, 268] width 114 height 17
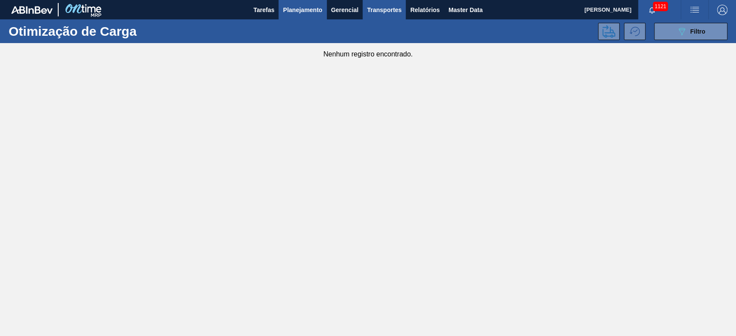
click at [302, 10] on span "Planejamento" at bounding box center [302, 10] width 39 height 10
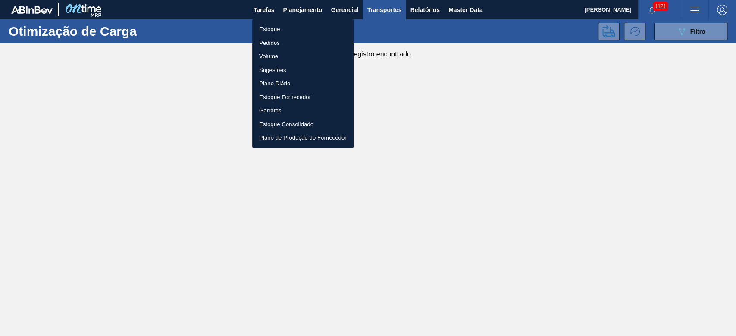
click at [269, 30] on li "Estoque" at bounding box center [302, 29] width 101 height 14
